Goal: Information Seeking & Learning: Learn about a topic

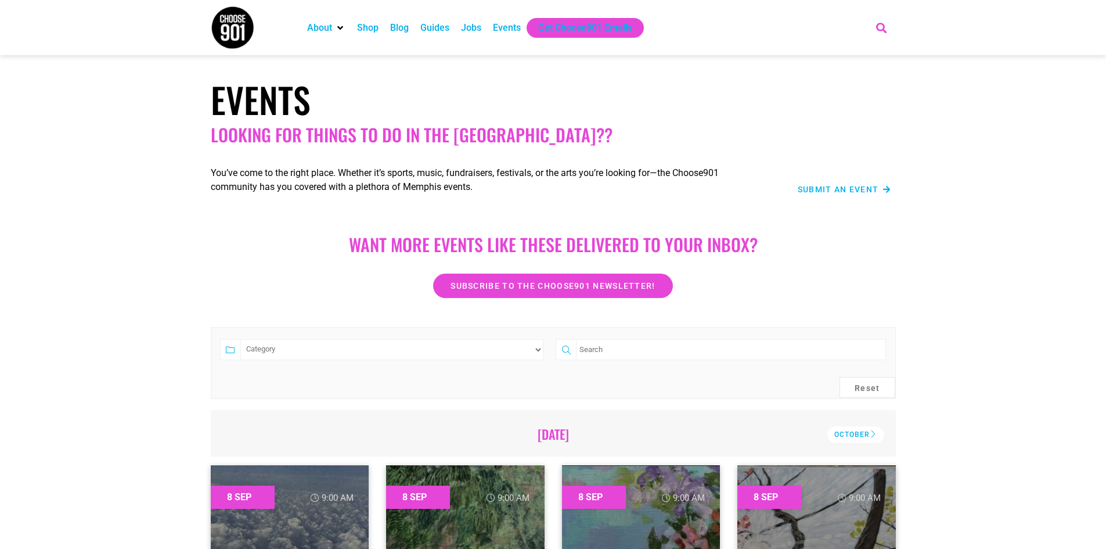
click at [881, 26] on icon "Search" at bounding box center [880, 27] width 19 height 19
type input "as it is inheaven"
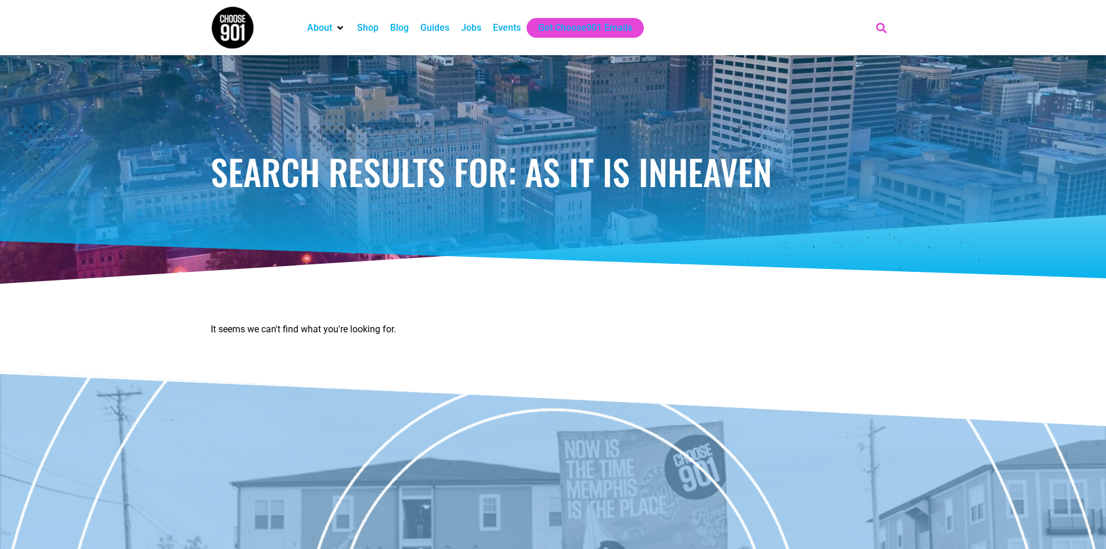
click at [873, 27] on icon "Search" at bounding box center [880, 27] width 19 height 19
click at [773, 69] on input "as it is inheaven" at bounding box center [804, 70] width 135 height 14
type input "as it is in heaven"
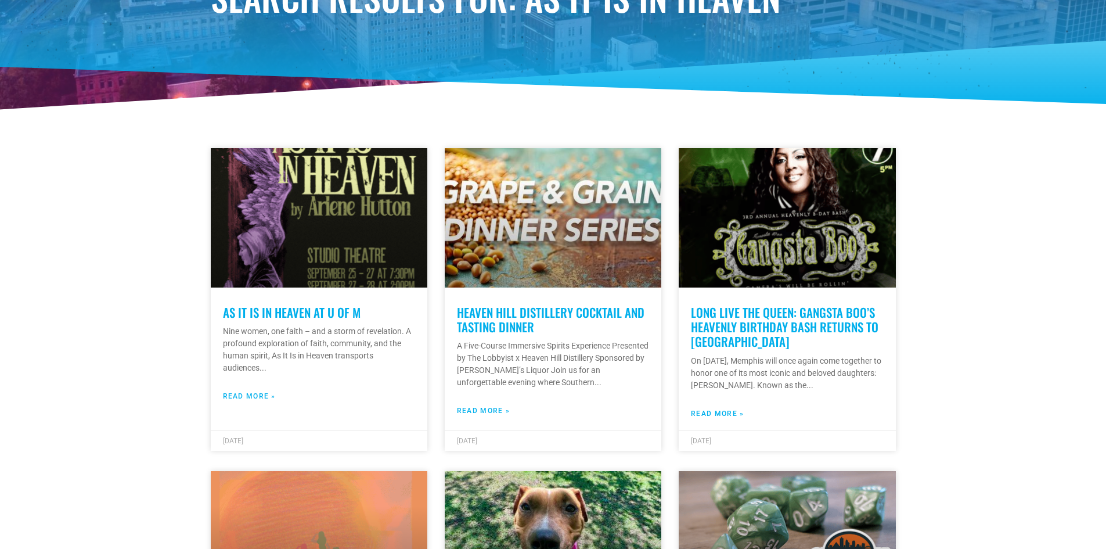
scroll to position [116, 0]
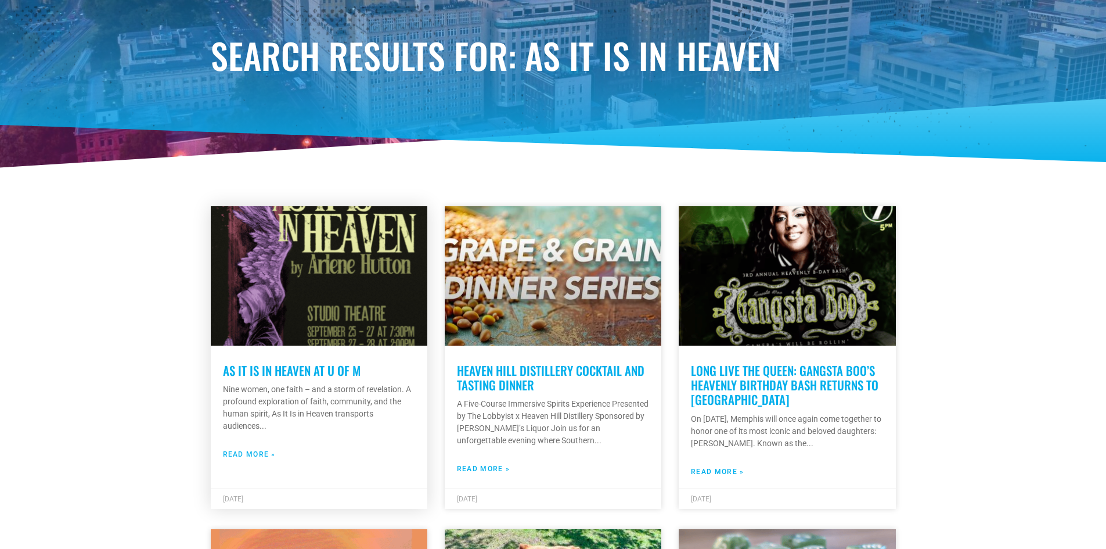
click at [251, 449] on link "Read More »" at bounding box center [249, 454] width 53 height 10
